Goal: Transaction & Acquisition: Purchase product/service

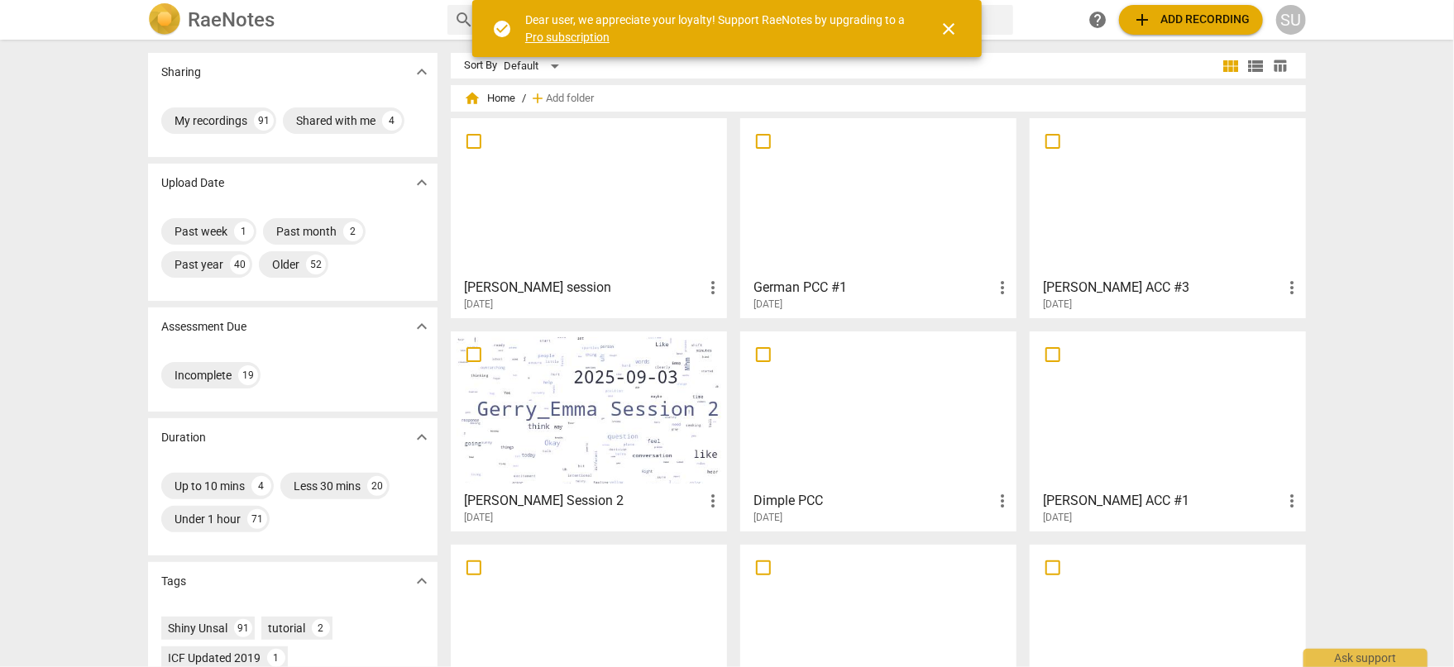
click at [946, 28] on span "close" at bounding box center [949, 29] width 20 height 20
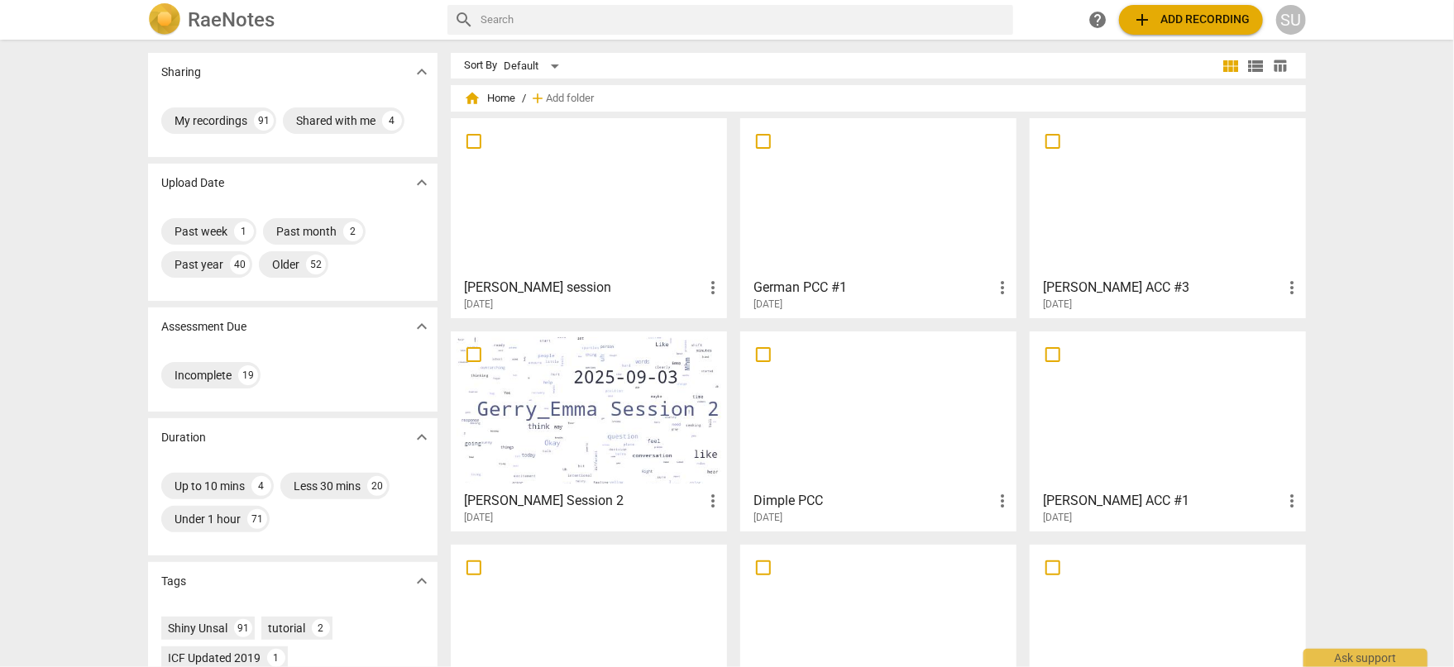
click at [1196, 18] on span "add Add recording" at bounding box center [1190, 20] width 117 height 20
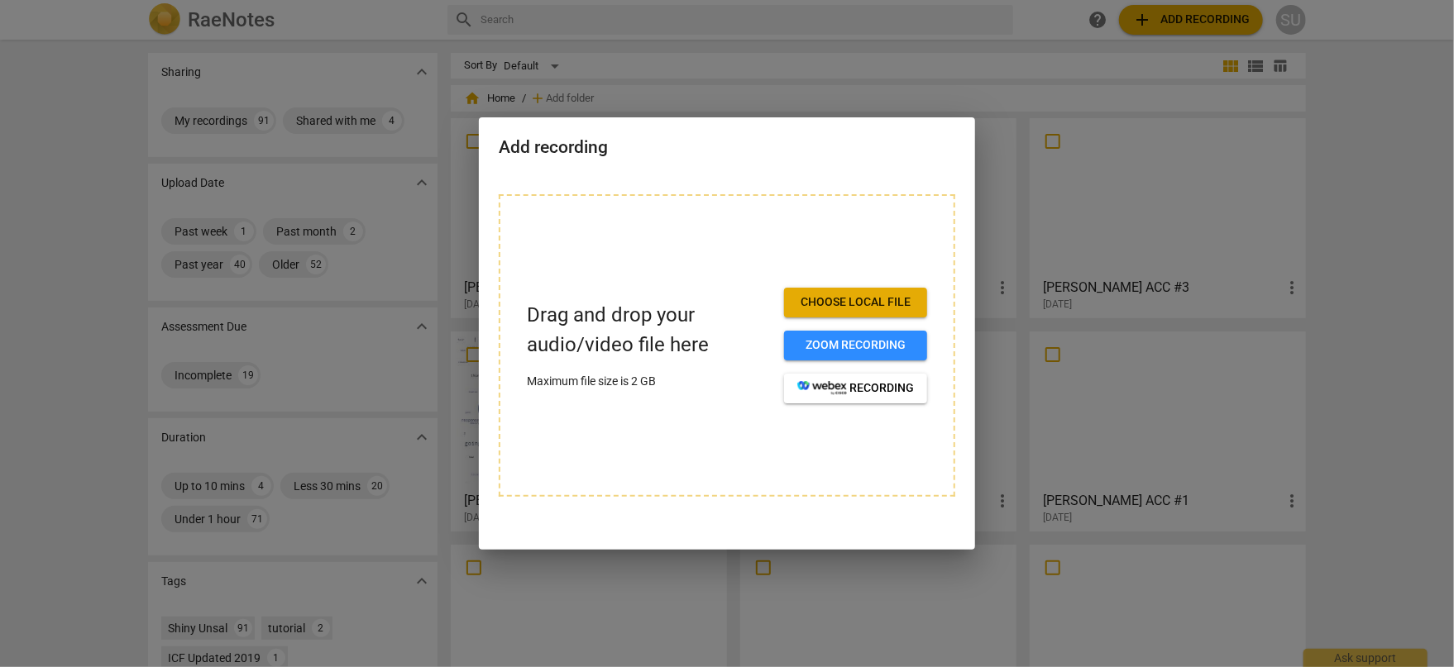
click at [877, 303] on span "Choose local file" at bounding box center [855, 302] width 117 height 17
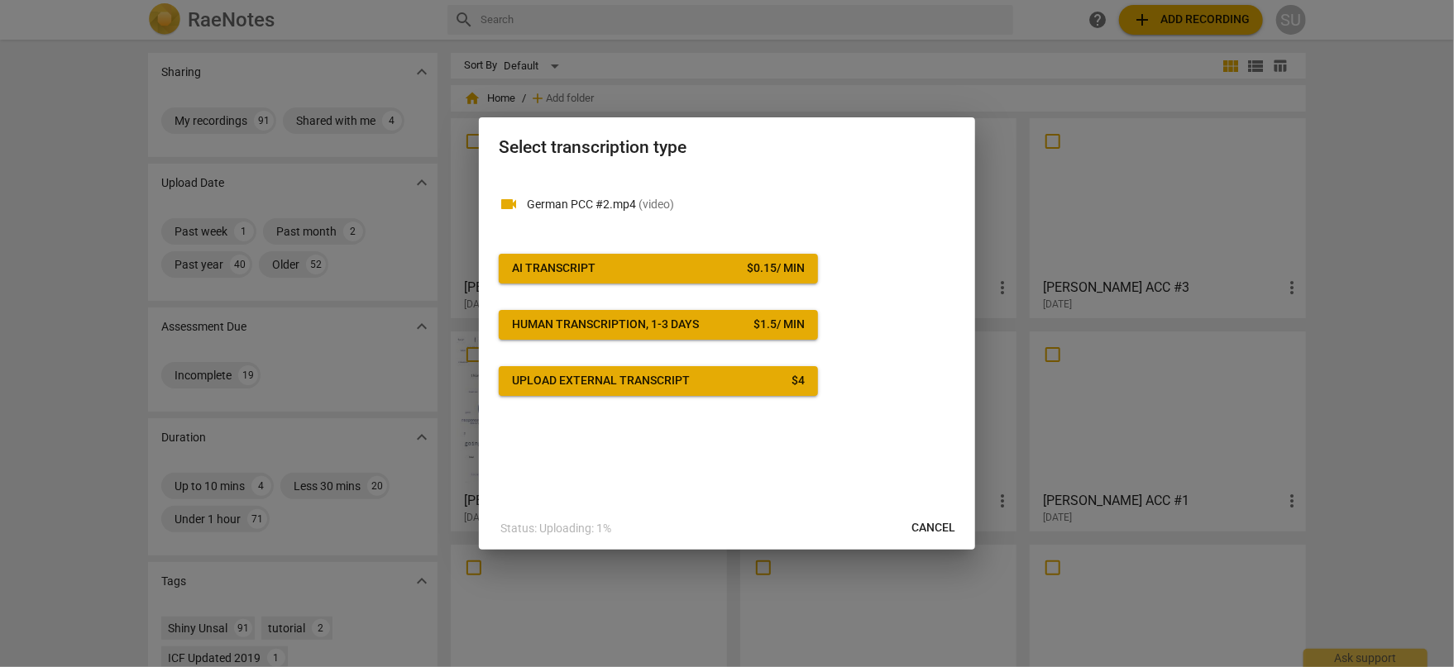
click at [708, 274] on span "AI Transcript $ 0.15 / min" at bounding box center [658, 268] width 293 height 17
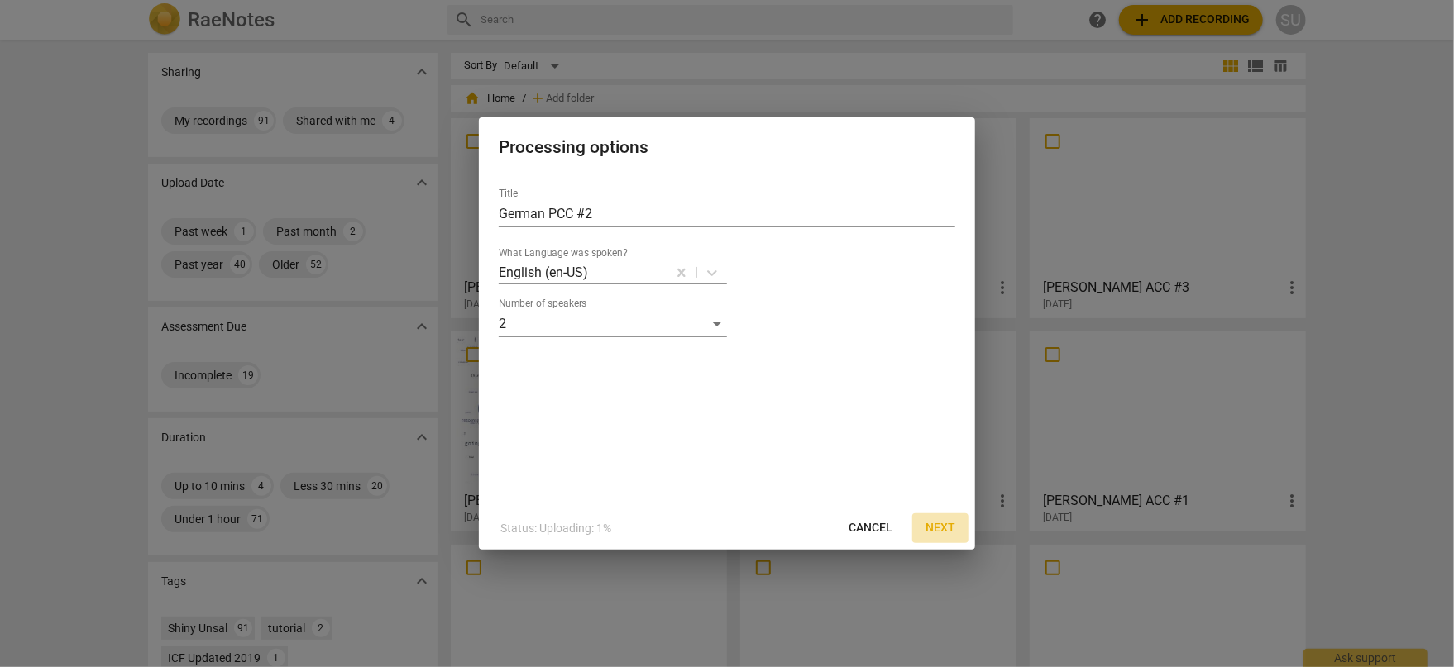
click at [933, 528] on span "Next" at bounding box center [940, 528] width 30 height 17
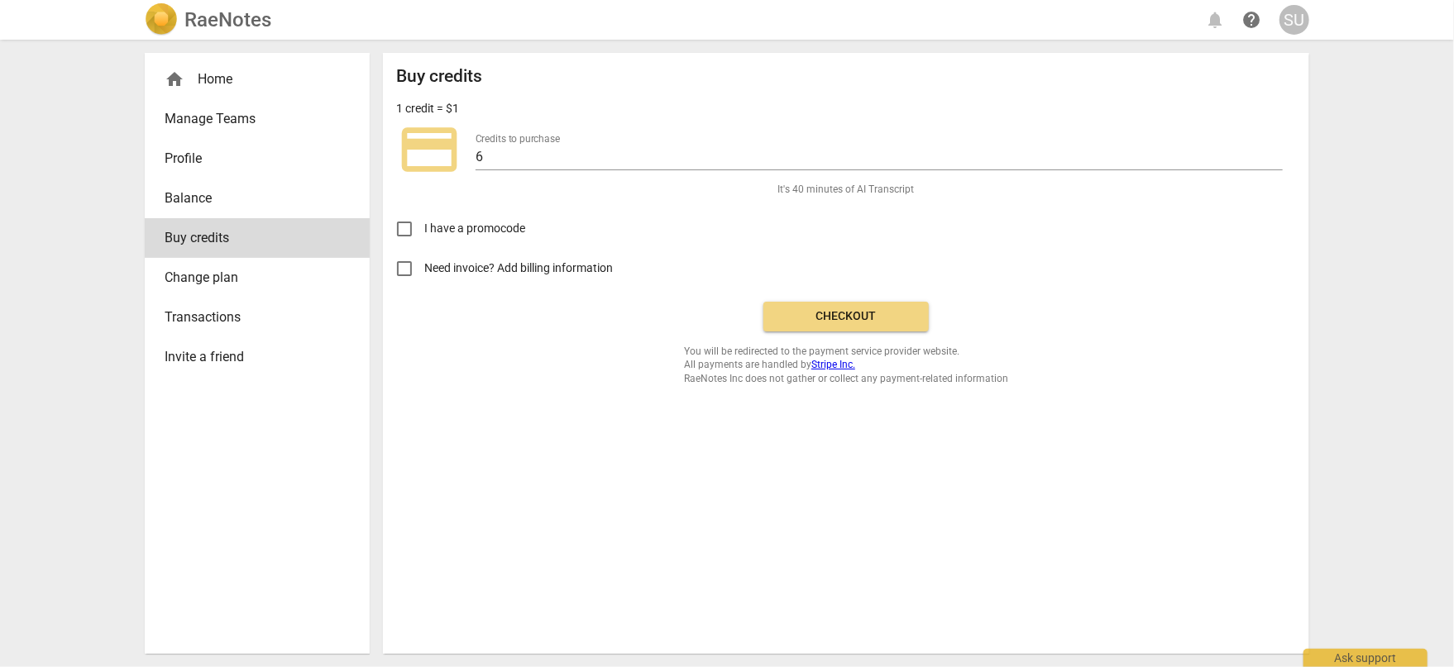
click at [858, 311] on span "Checkout" at bounding box center [845, 316] width 139 height 17
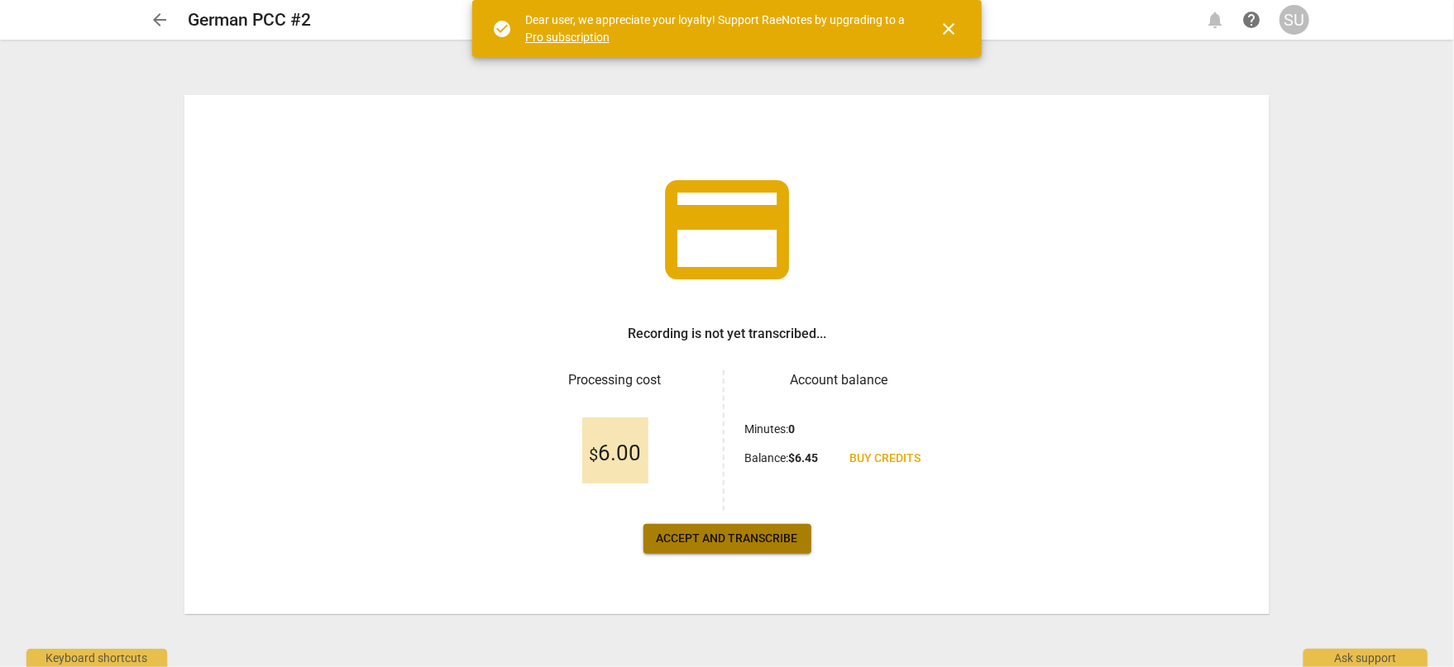
click at [733, 547] on button "Accept and transcribe" at bounding box center [727, 539] width 168 height 30
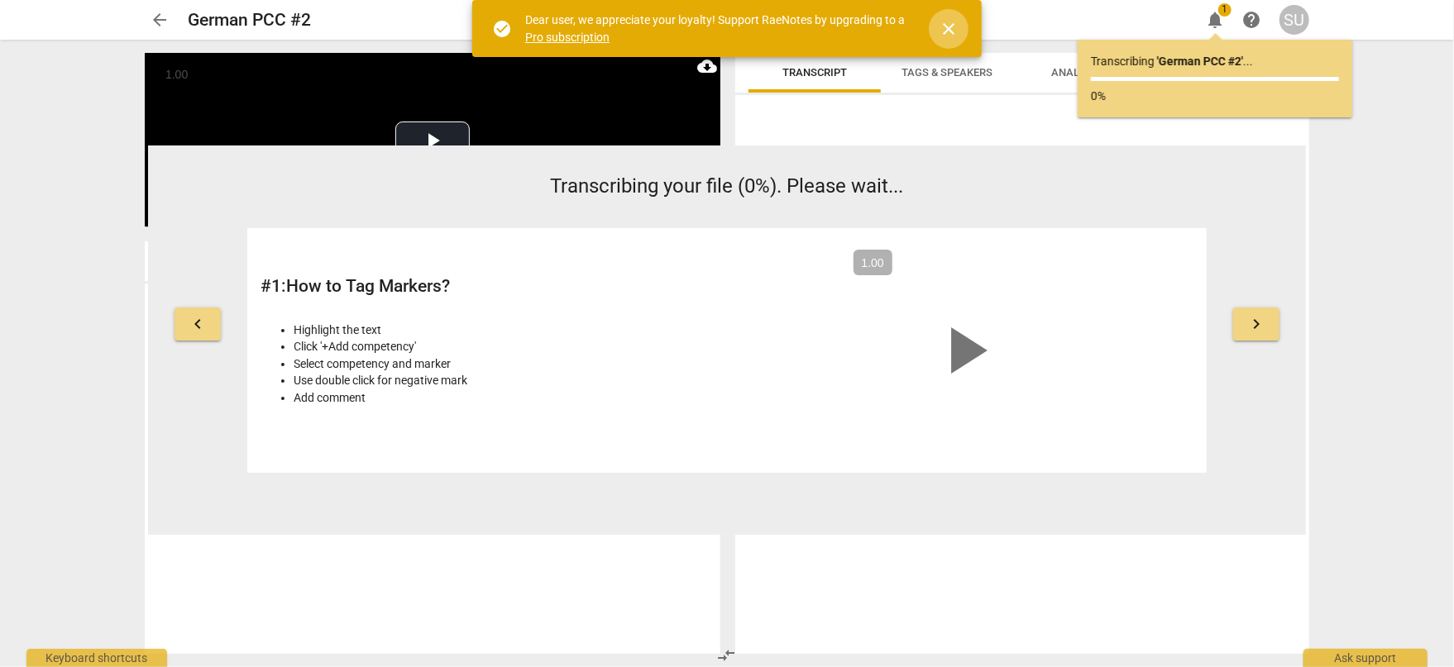
click at [947, 31] on span "close" at bounding box center [949, 29] width 20 height 20
